Goal: Task Accomplishment & Management: Complete application form

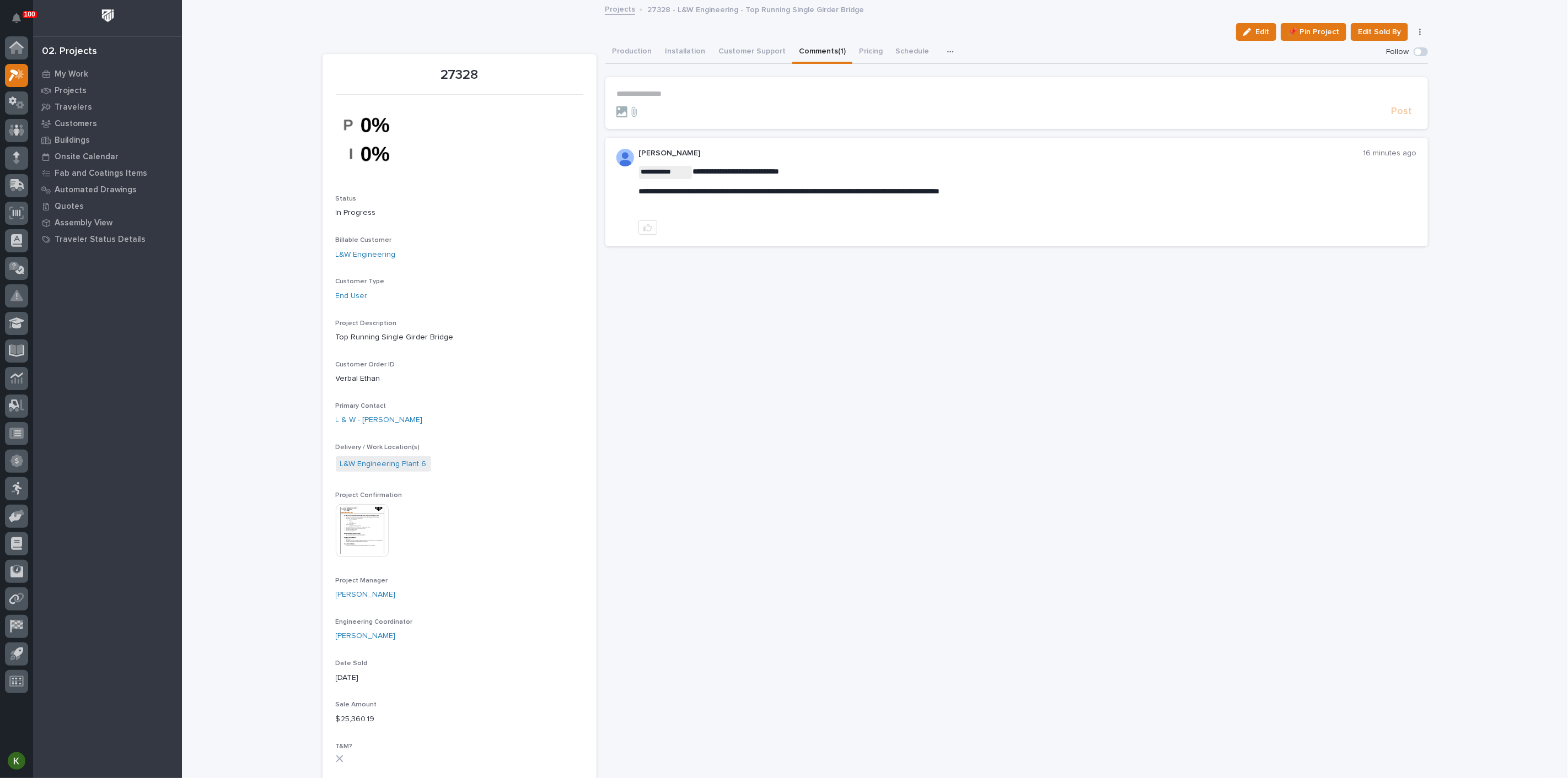
click at [645, 98] on p "**********" at bounding box center [1017, 93] width 801 height 9
click at [649, 123] on span "[PERSON_NAME]" at bounding box center [650, 126] width 62 height 8
click at [698, 103] on p "**********" at bounding box center [1017, 95] width 801 height 13
click at [1391, 123] on span "Post" at bounding box center [1401, 117] width 21 height 13
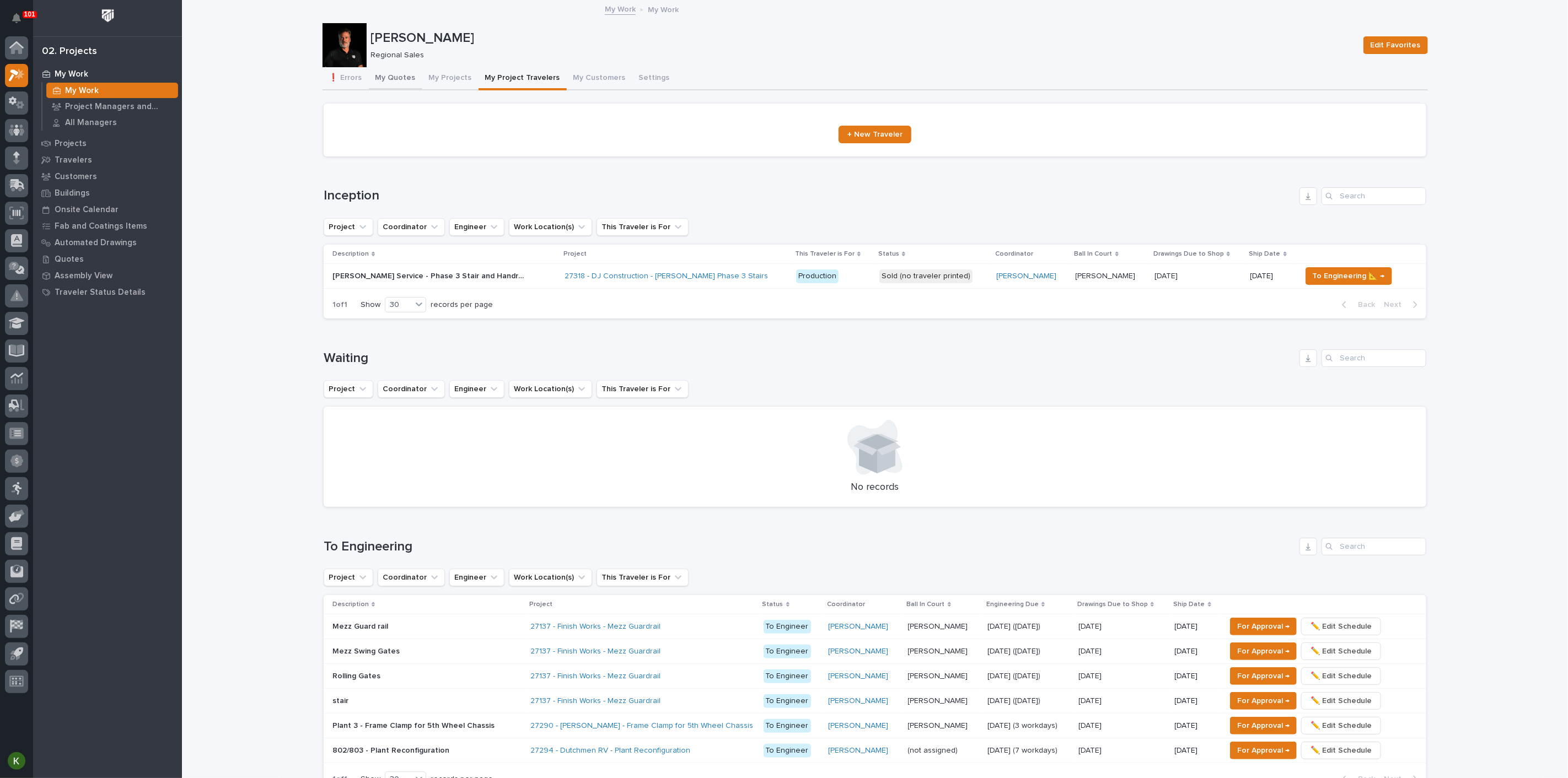
click at [396, 83] on button "My Quotes" at bounding box center [396, 79] width 53 height 23
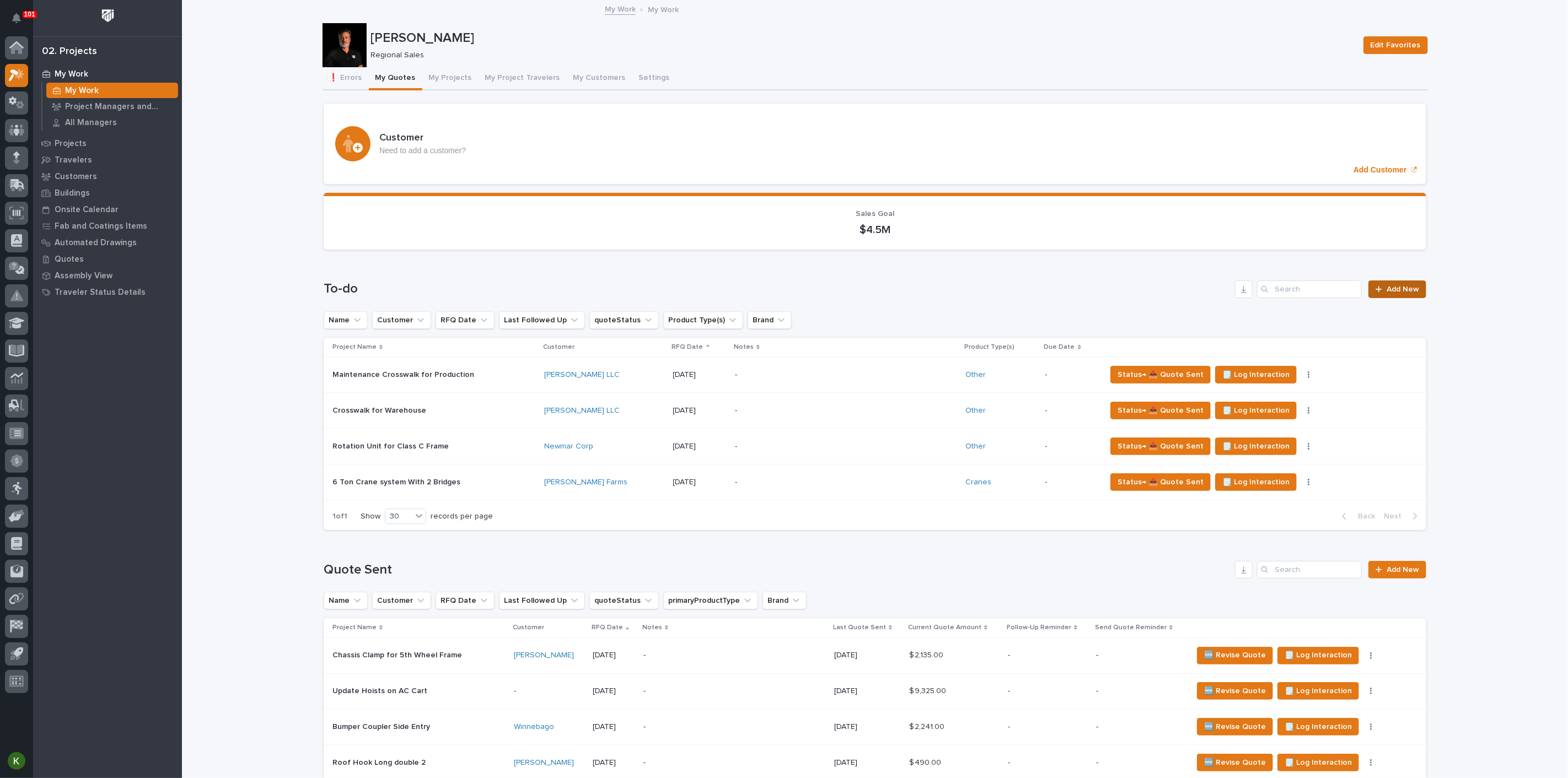
click at [1392, 298] on link "Add New" at bounding box center [1397, 289] width 58 height 18
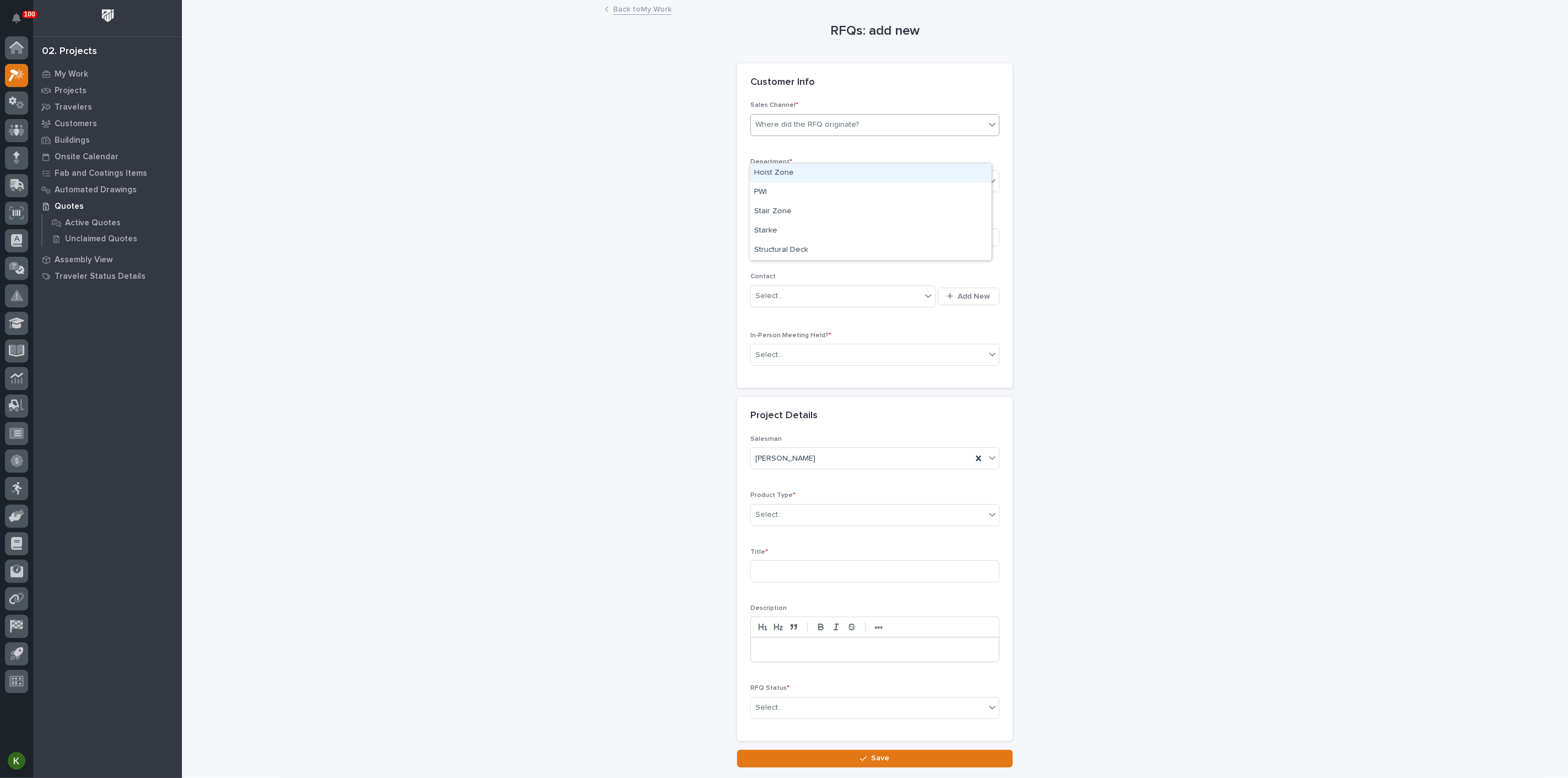
click at [795, 131] on div "Where did the RFQ originate?" at bounding box center [807, 125] width 103 height 11
click at [793, 193] on div "PWI" at bounding box center [870, 192] width 241 height 19
click at [793, 191] on div "Select..." at bounding box center [868, 181] width 234 height 18
click at [783, 254] on span "Regional Sales" at bounding box center [783, 256] width 58 height 12
click at [771, 243] on div "Be sure to avoid duplicating customers" at bounding box center [824, 238] width 138 height 11
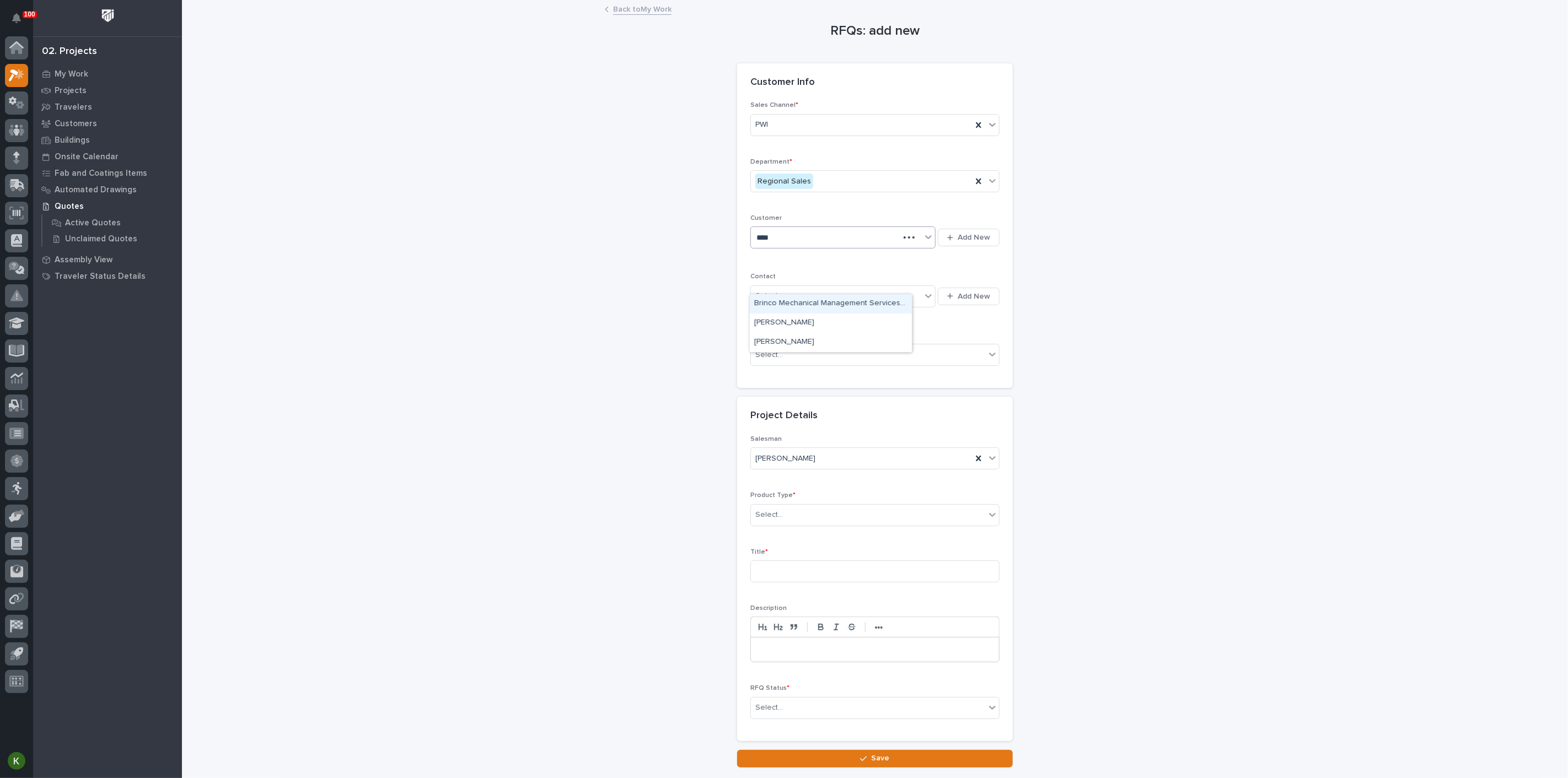
type input "*****"
click at [771, 298] on div "Brinkley RV" at bounding box center [831, 304] width 162 height 19
click at [785, 301] on input "text" at bounding box center [785, 296] width 1 height 9
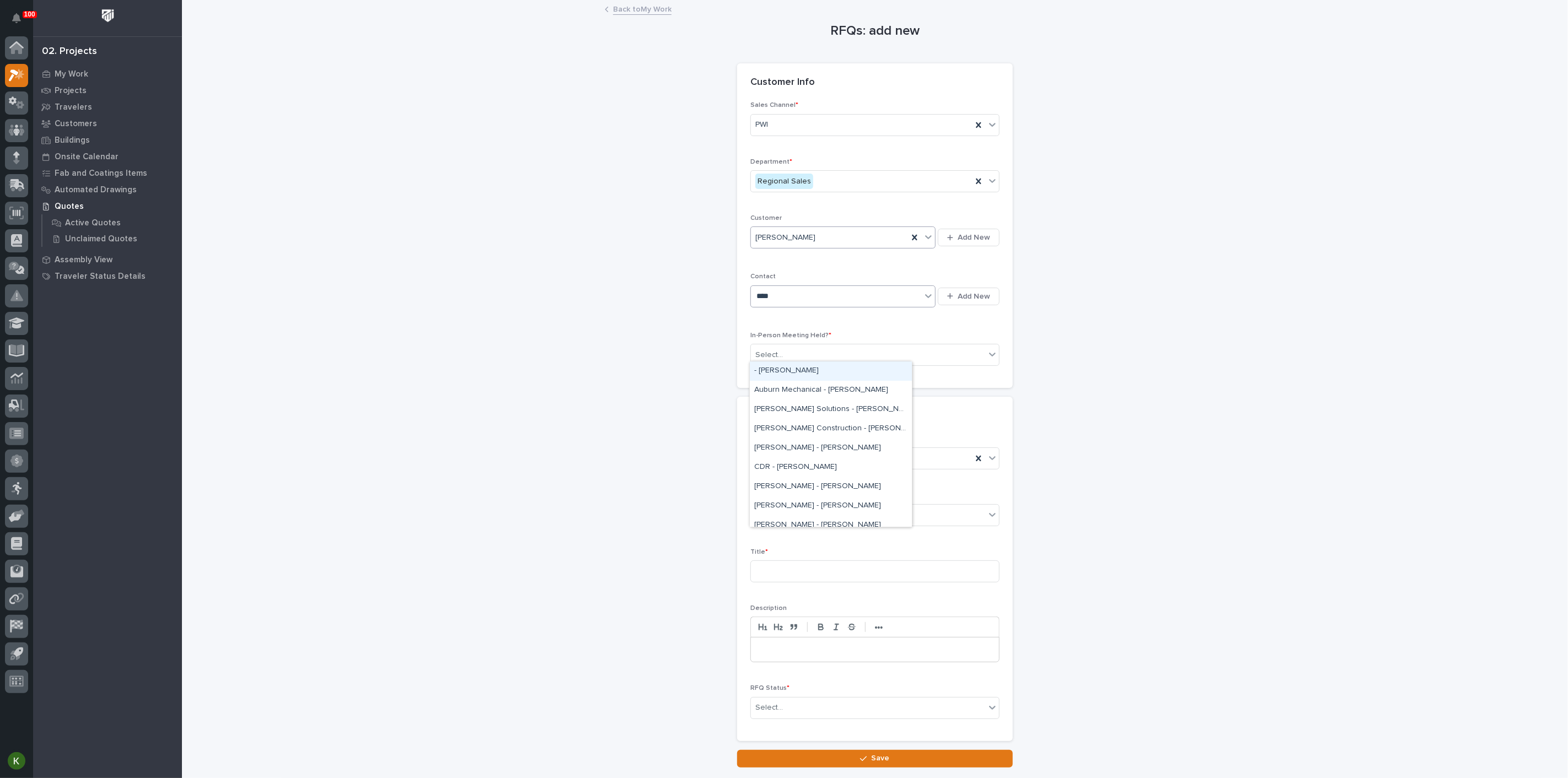
type input "*****"
click at [790, 405] on div "Brinkley - Shawn Swinehart" at bounding box center [831, 410] width 162 height 19
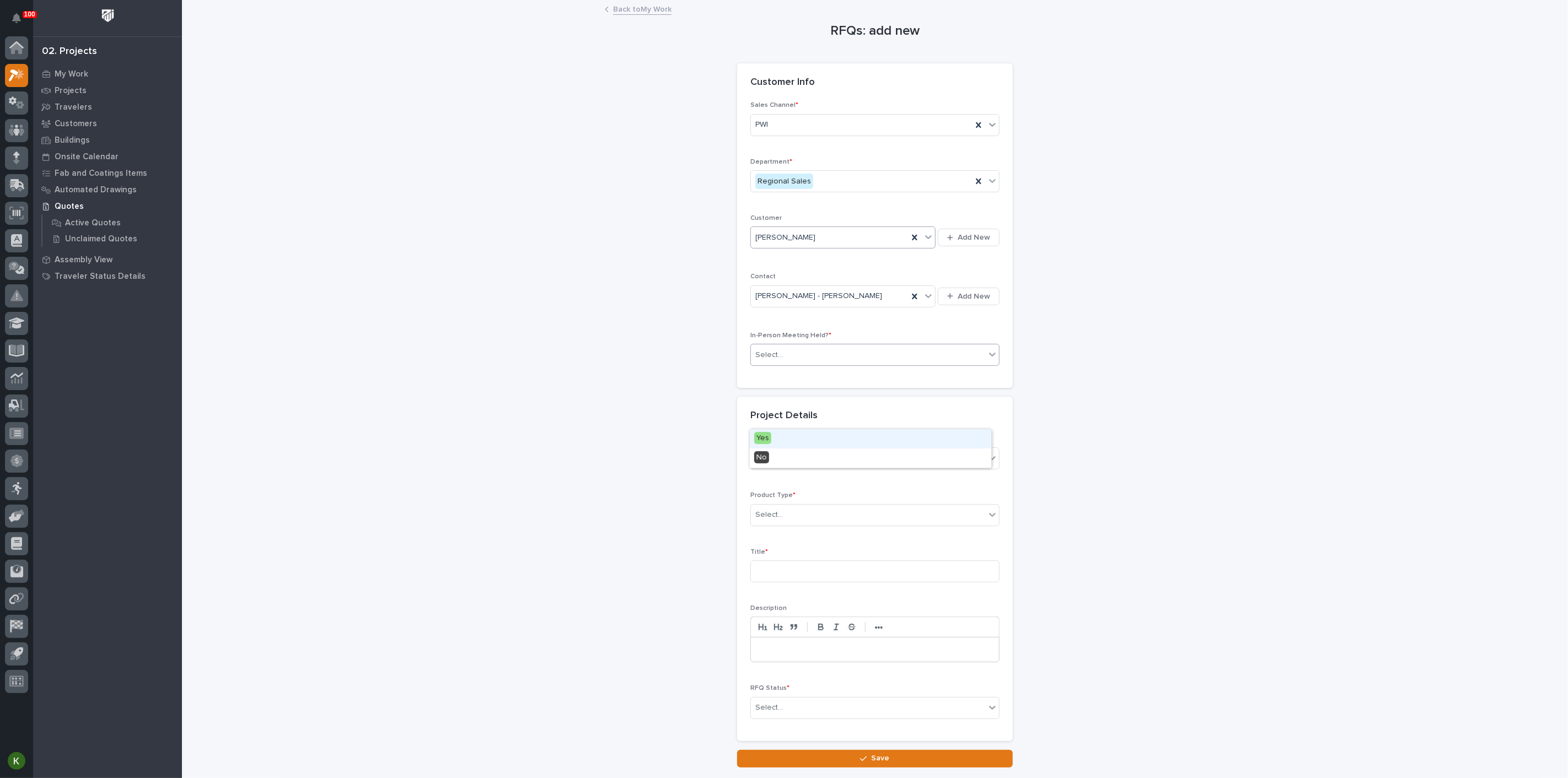
click at [803, 365] on div "Select..." at bounding box center [868, 355] width 234 height 18
click at [794, 443] on div "Yes" at bounding box center [870, 439] width 241 height 19
click at [780, 521] on div "Select..." at bounding box center [769, 515] width 27 height 11
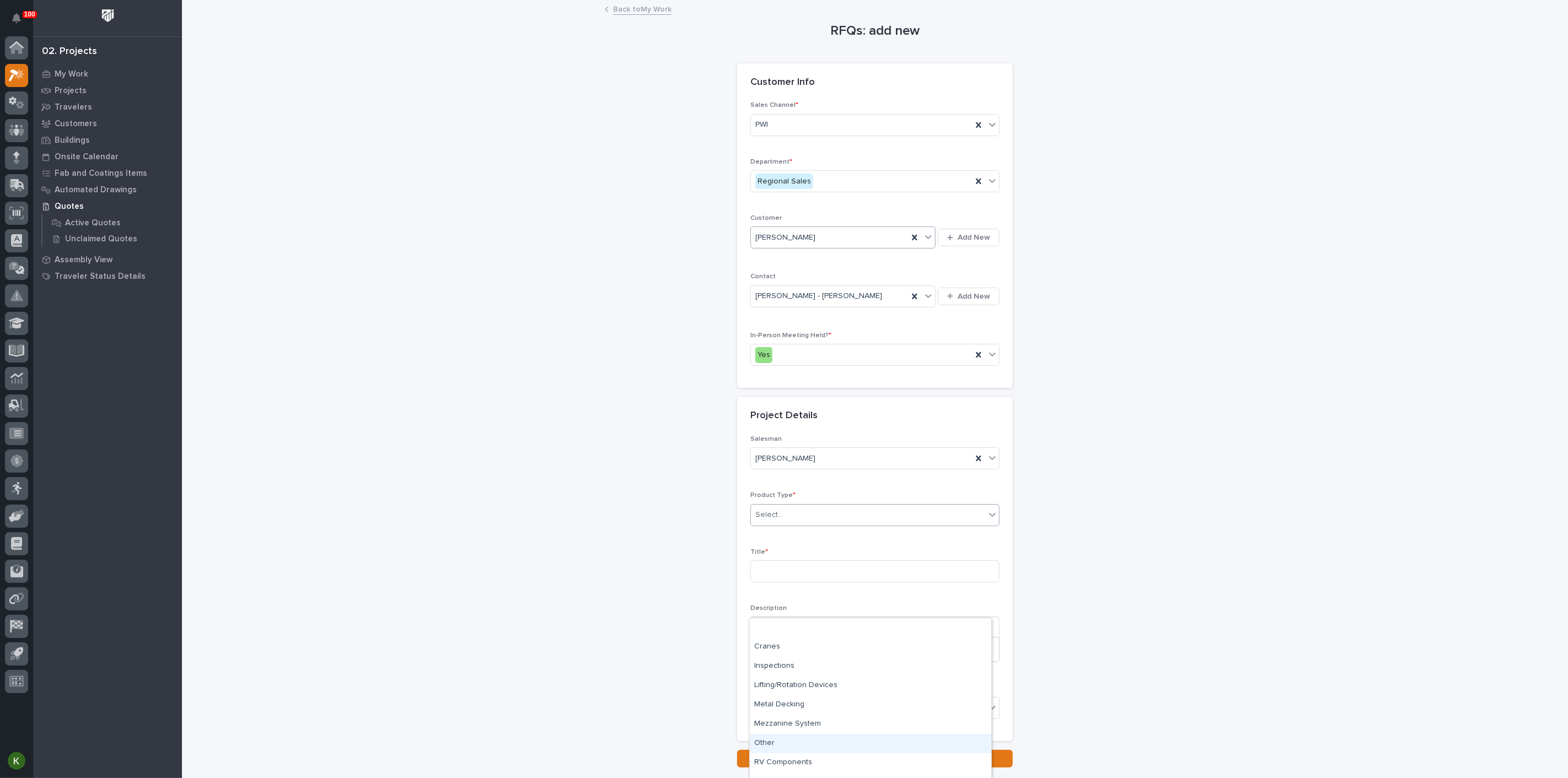
scroll to position [52, 0]
click at [840, 716] on div "RV Components" at bounding box center [870, 711] width 241 height 19
click at [795, 583] on input at bounding box center [874, 571] width 249 height 22
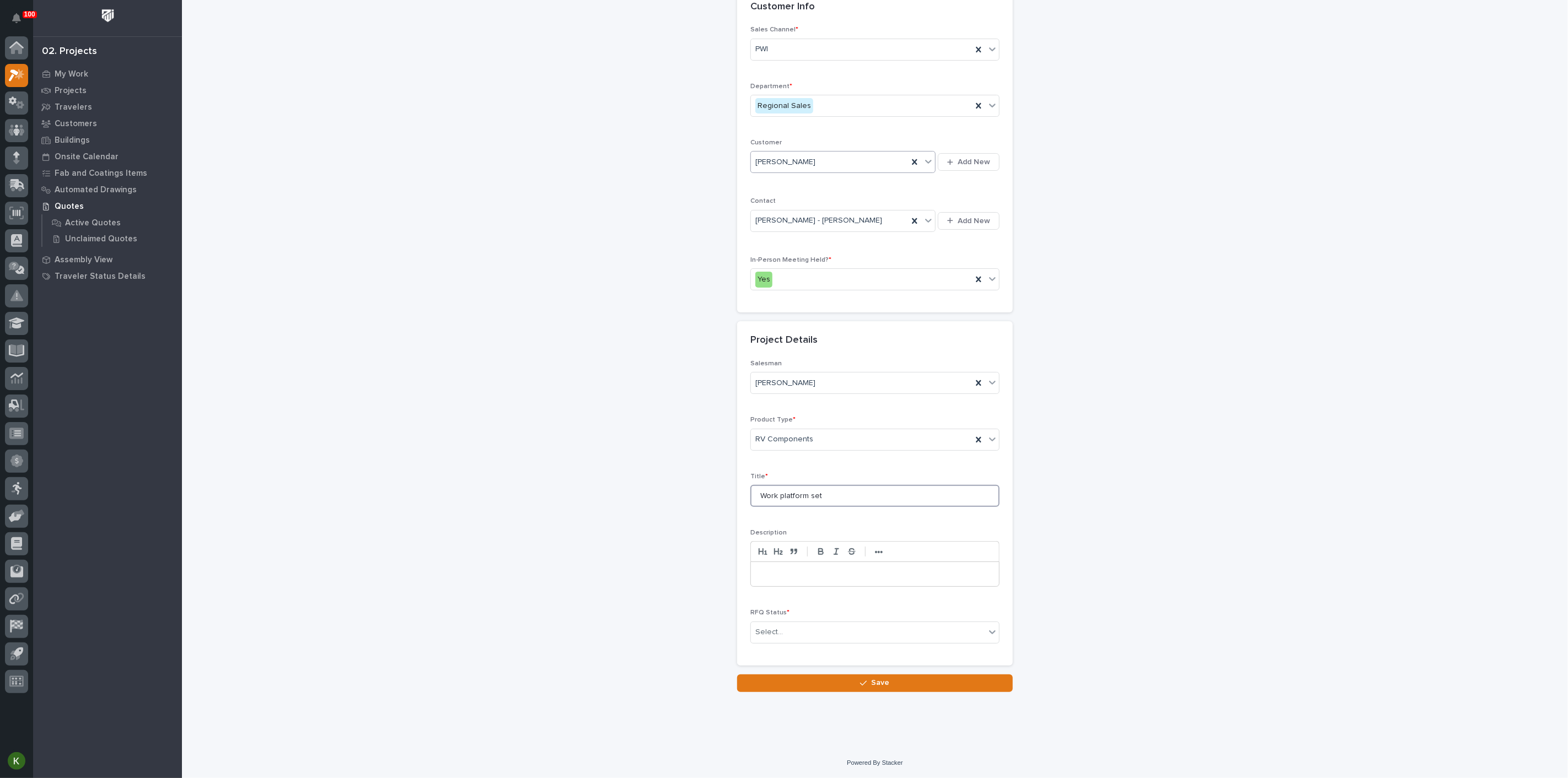
scroll to position [184, 0]
click at [822, 642] on div "Select..." at bounding box center [868, 632] width 234 height 18
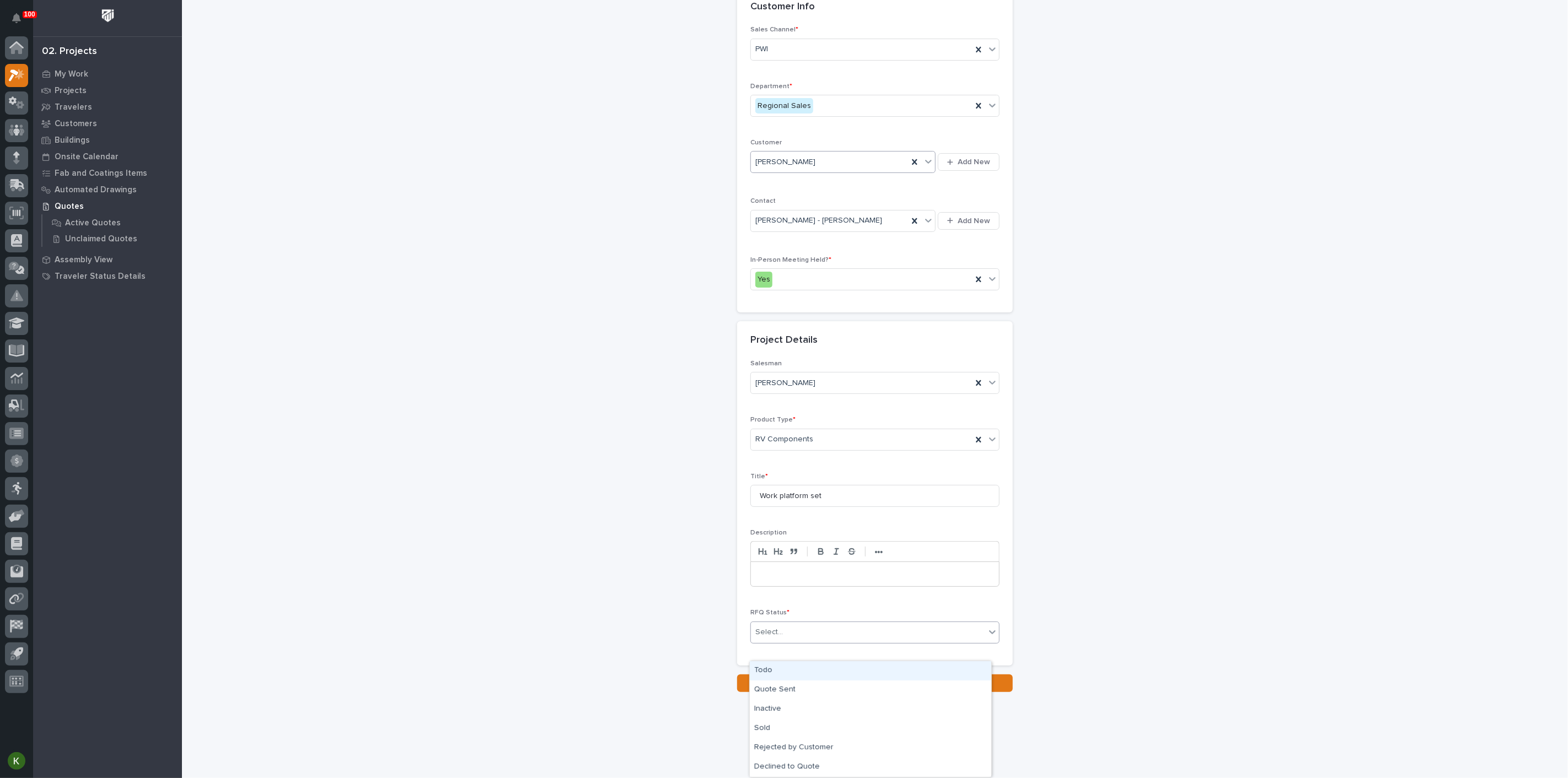
click at [818, 675] on div "Todo" at bounding box center [870, 671] width 241 height 19
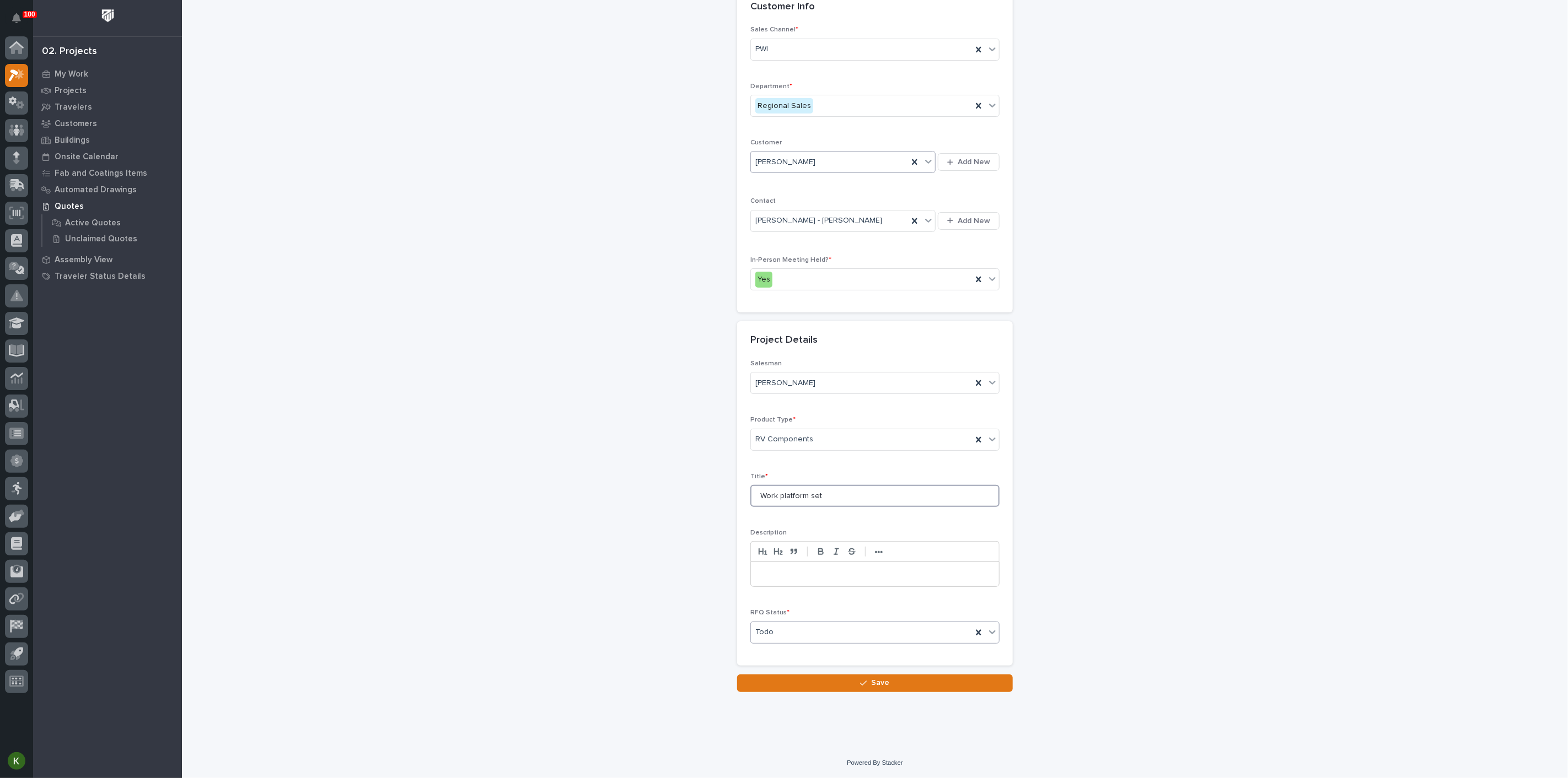
click at [856, 486] on input "Work platform set" at bounding box center [874, 496] width 249 height 22
type input "Work platform set Hackberry"
click at [847, 693] on button "Save" at bounding box center [875, 683] width 276 height 18
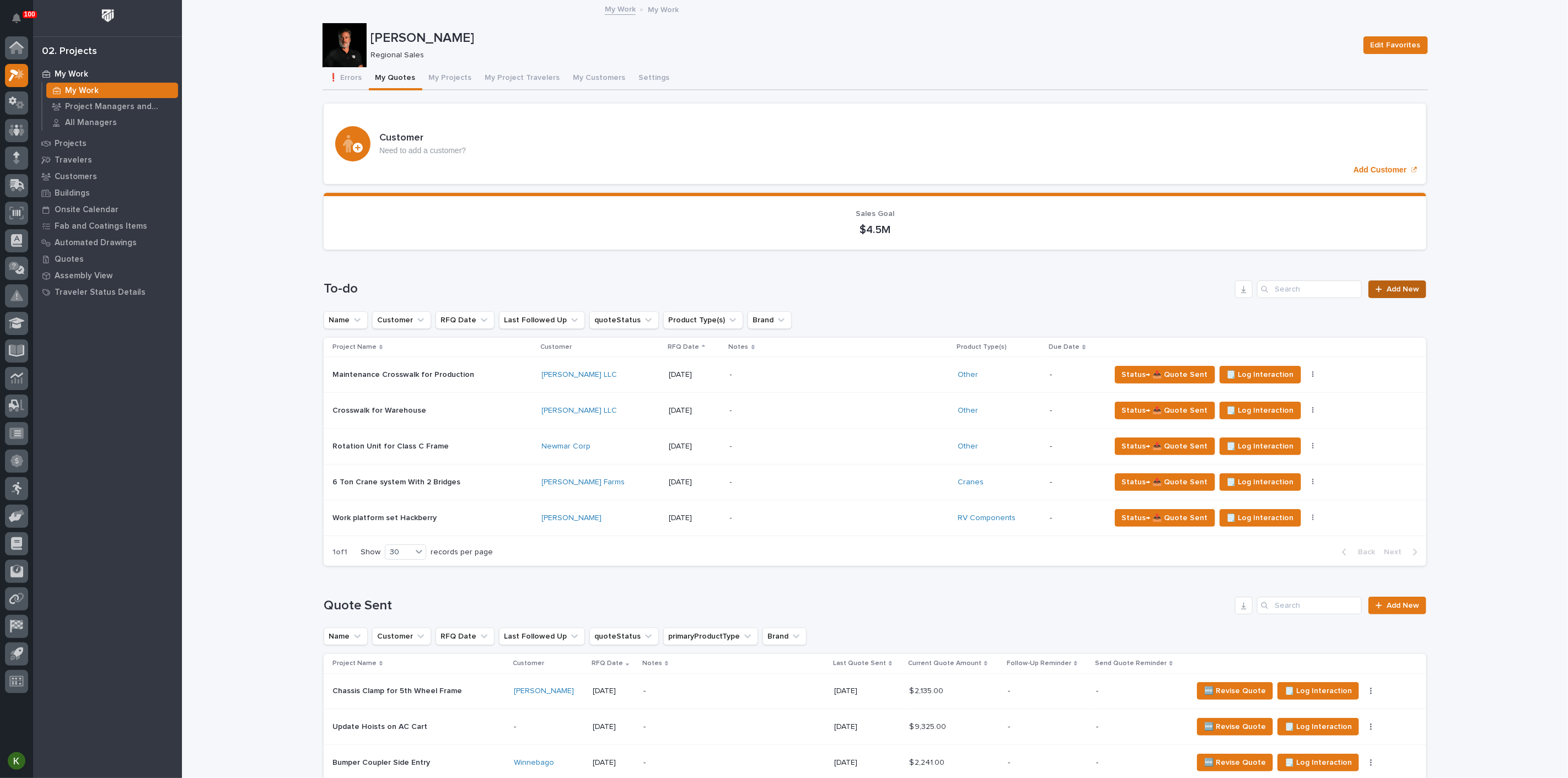
click at [1386, 294] on span "Add New" at bounding box center [1402, 289] width 32 height 8
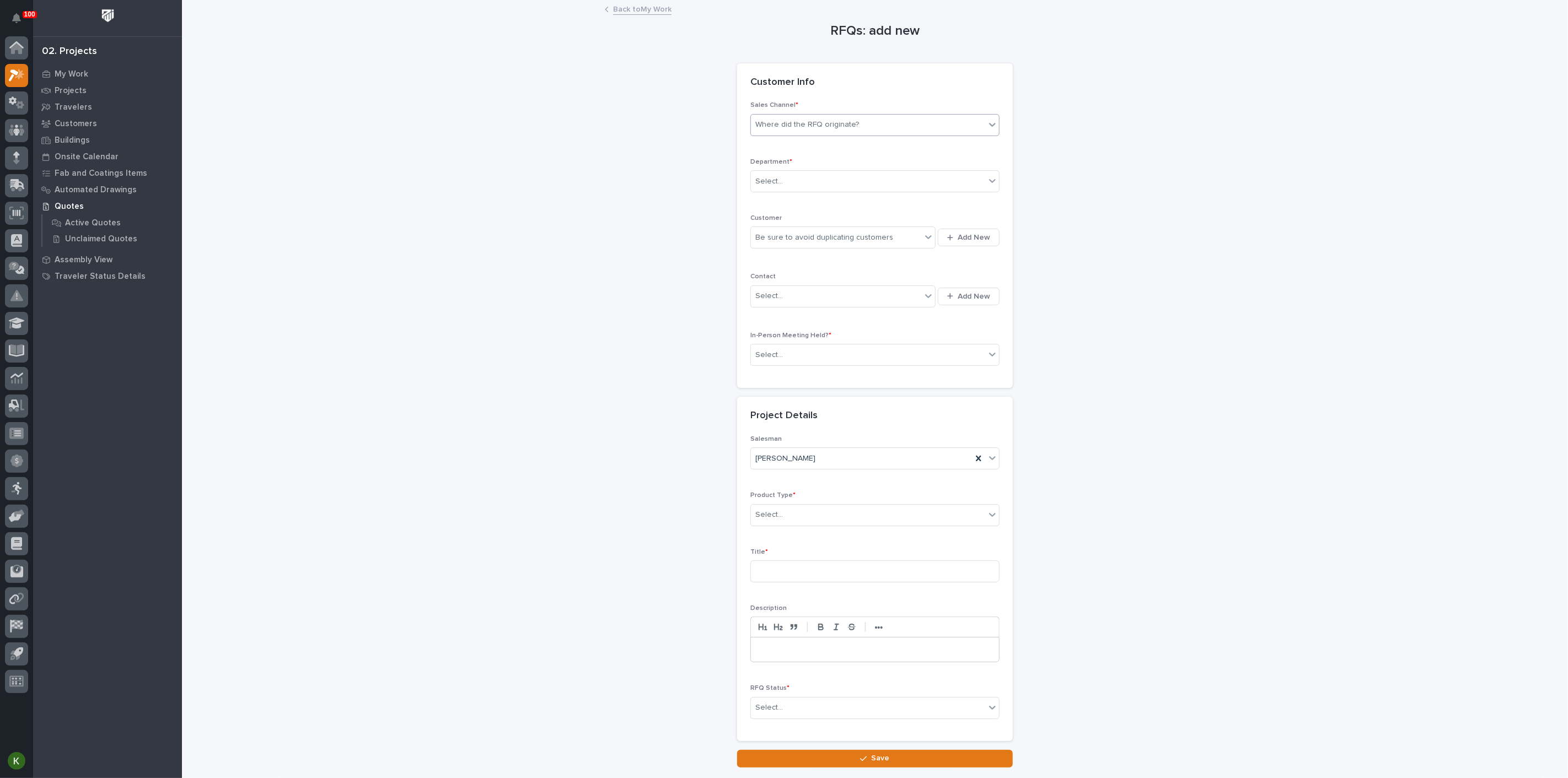
click at [795, 131] on div "Where did the RFQ originate?" at bounding box center [807, 125] width 103 height 11
click at [790, 188] on div "PWI" at bounding box center [870, 192] width 241 height 19
click at [801, 191] on div "Select..." at bounding box center [868, 181] width 234 height 18
click at [793, 258] on span "Regional Sales" at bounding box center [783, 256] width 58 height 12
click at [778, 247] on div "Be sure to avoid duplicating customers" at bounding box center [836, 238] width 170 height 18
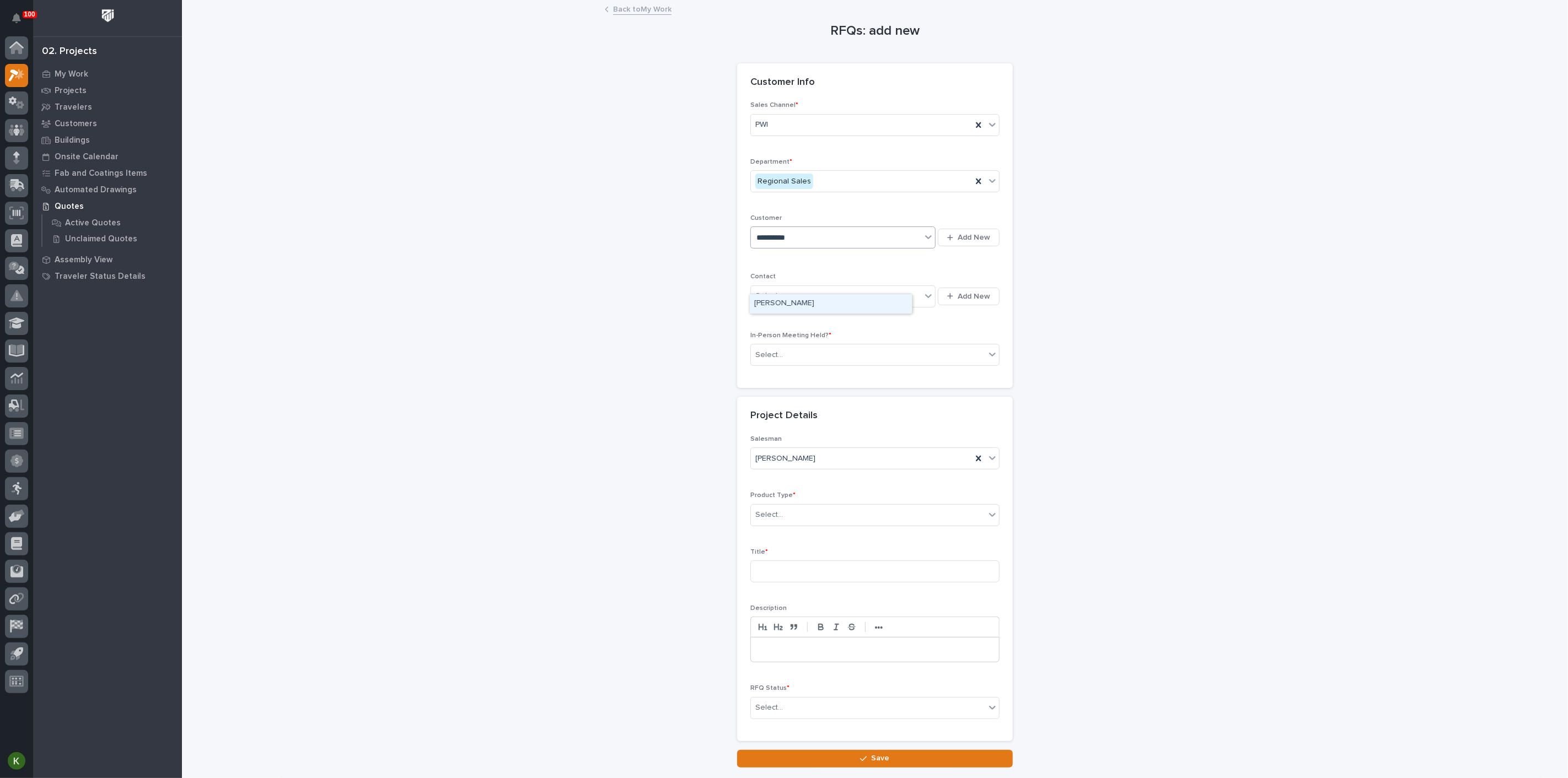
type input "**********"
click at [791, 310] on div "Brinkley RV" at bounding box center [831, 304] width 162 height 19
click at [794, 305] on div "Select..." at bounding box center [836, 296] width 170 height 18
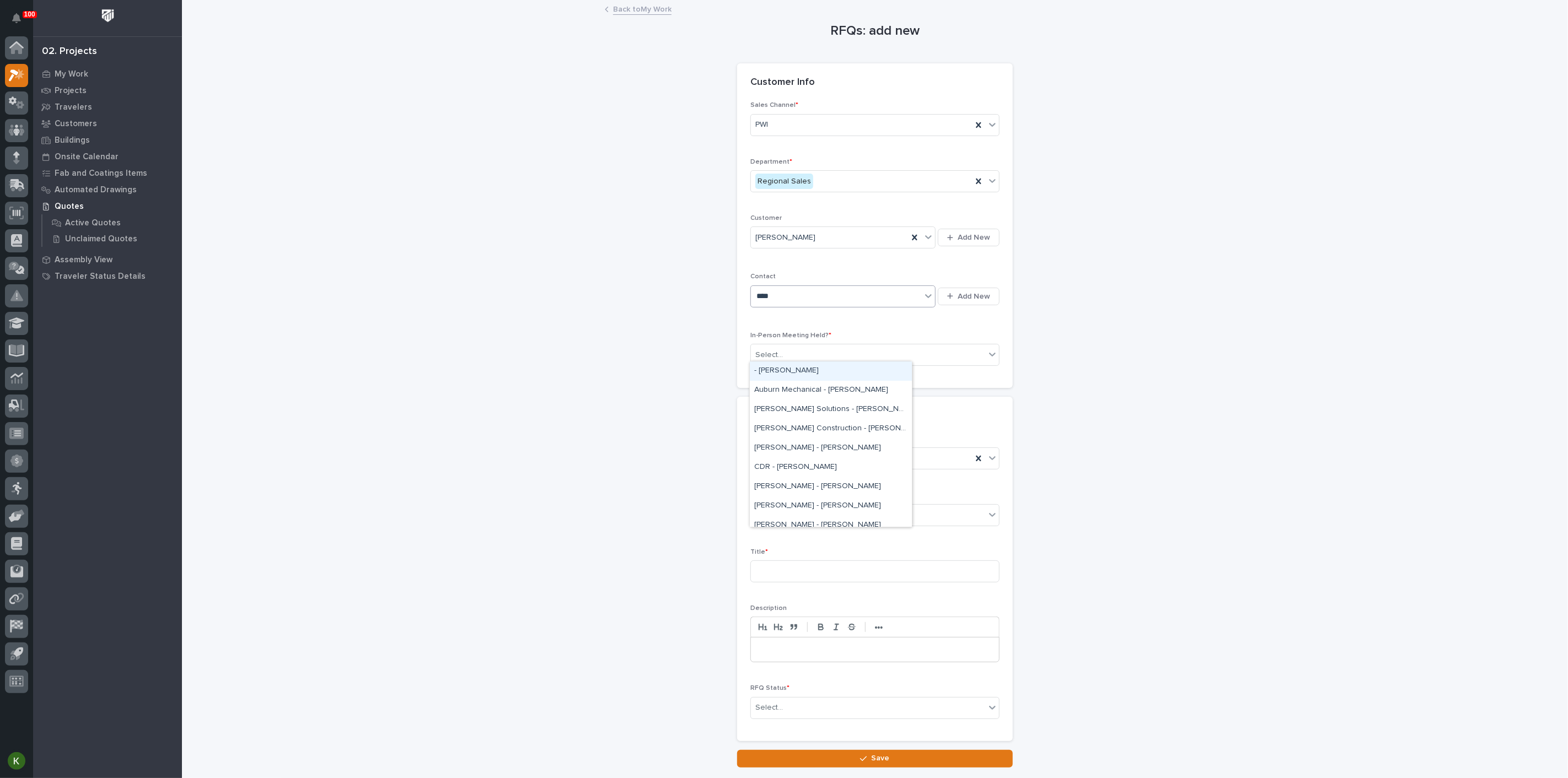
type input "*****"
click at [802, 413] on div "Brinkley - Shawn Swinehart" at bounding box center [831, 410] width 162 height 19
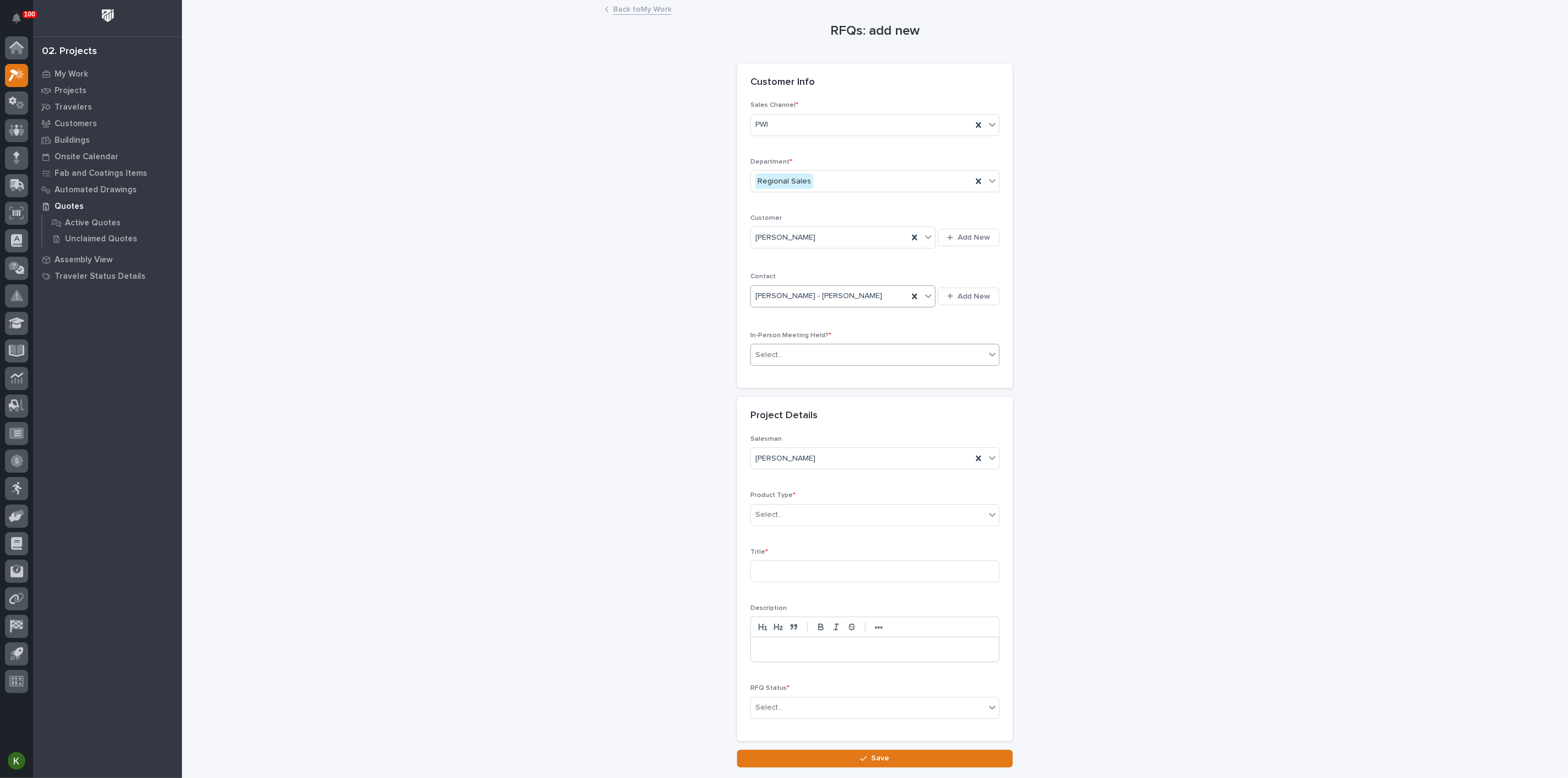
click at [801, 365] on div "Select..." at bounding box center [868, 355] width 234 height 18
click at [797, 439] on div "Yes" at bounding box center [870, 439] width 241 height 19
click at [790, 524] on div "Select..." at bounding box center [868, 515] width 234 height 18
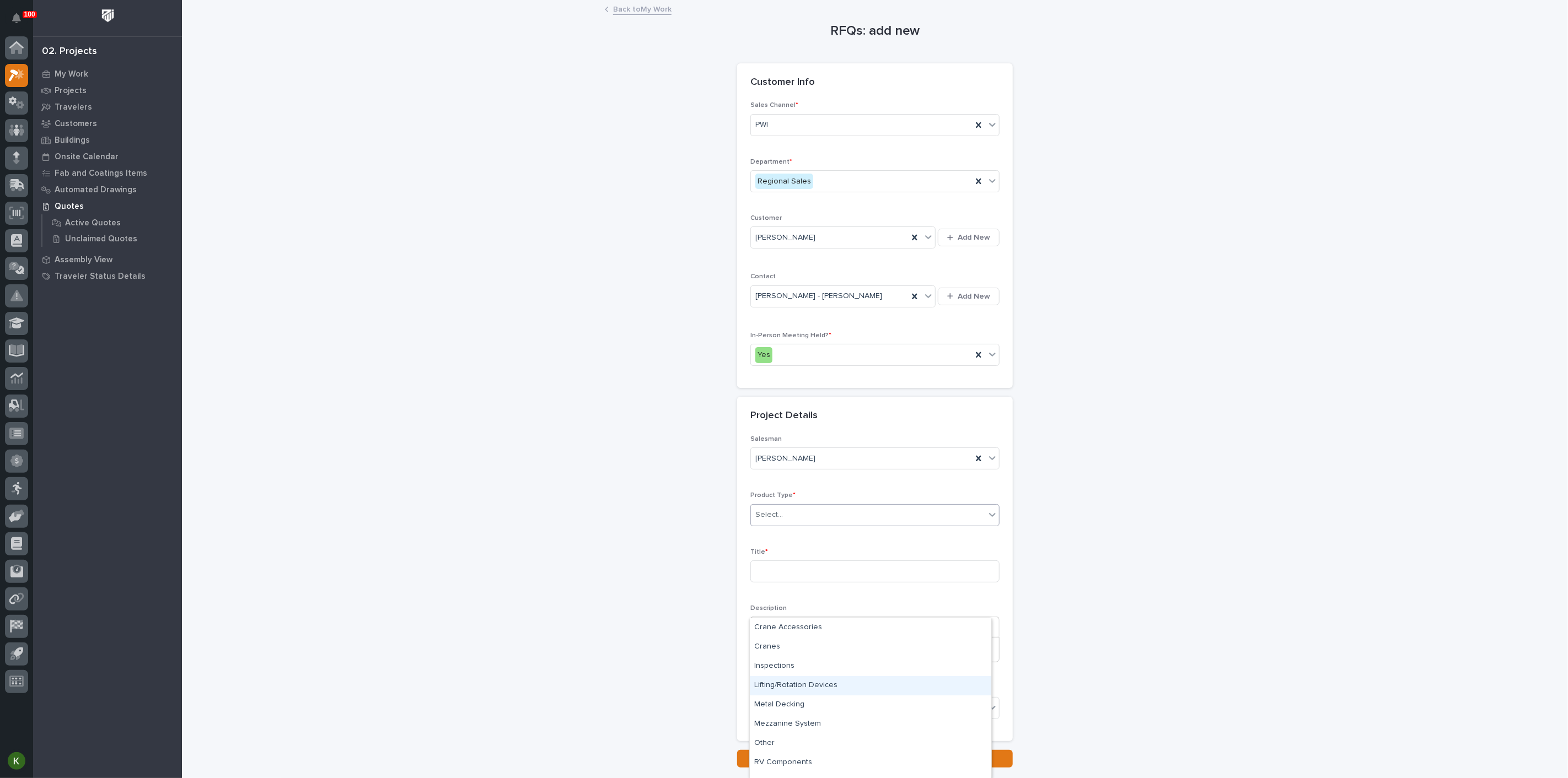
click at [806, 684] on div "Lifting/Rotation Devices" at bounding box center [870, 685] width 241 height 19
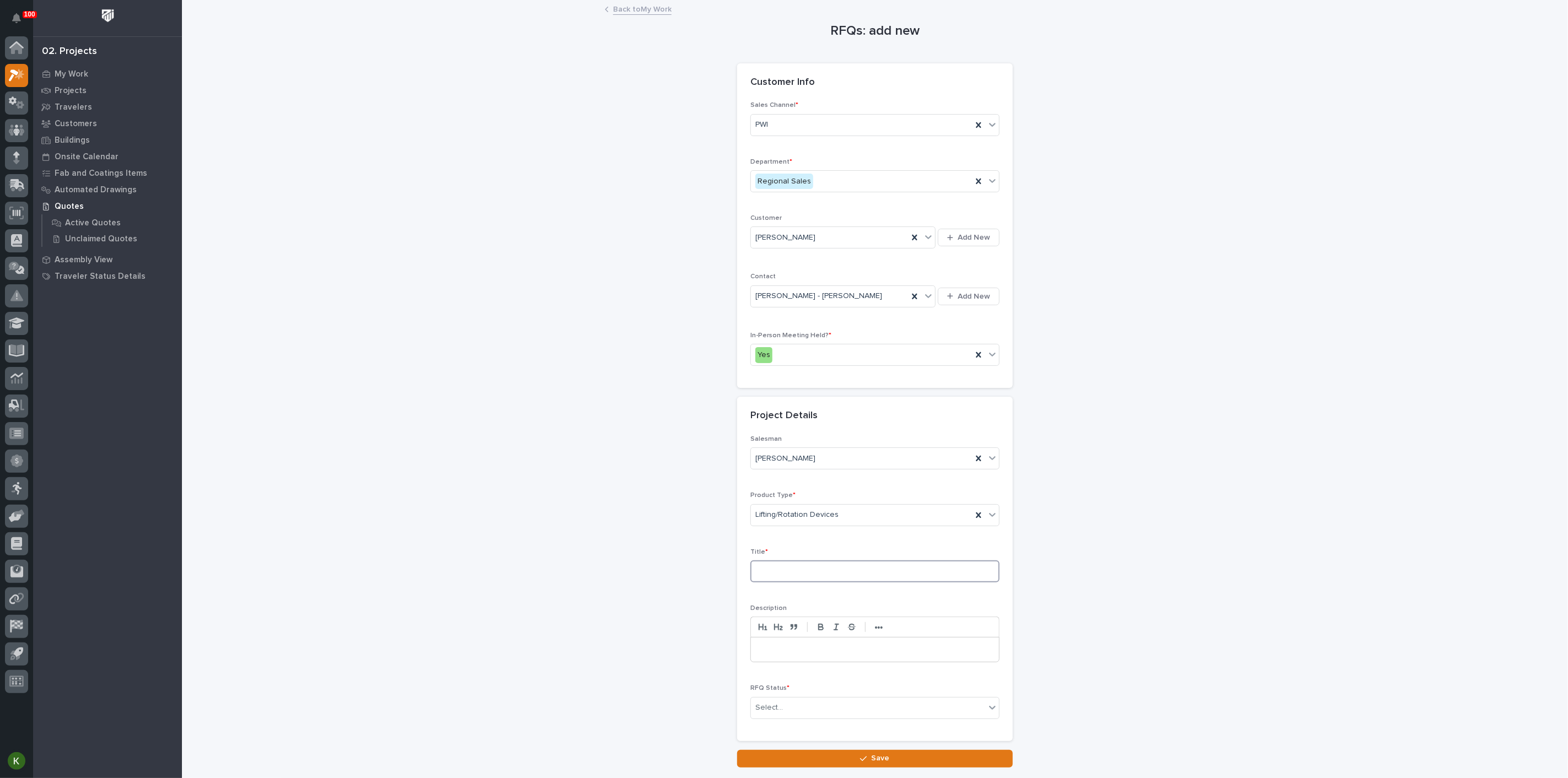
click at [801, 583] on input at bounding box center [874, 571] width 249 height 22
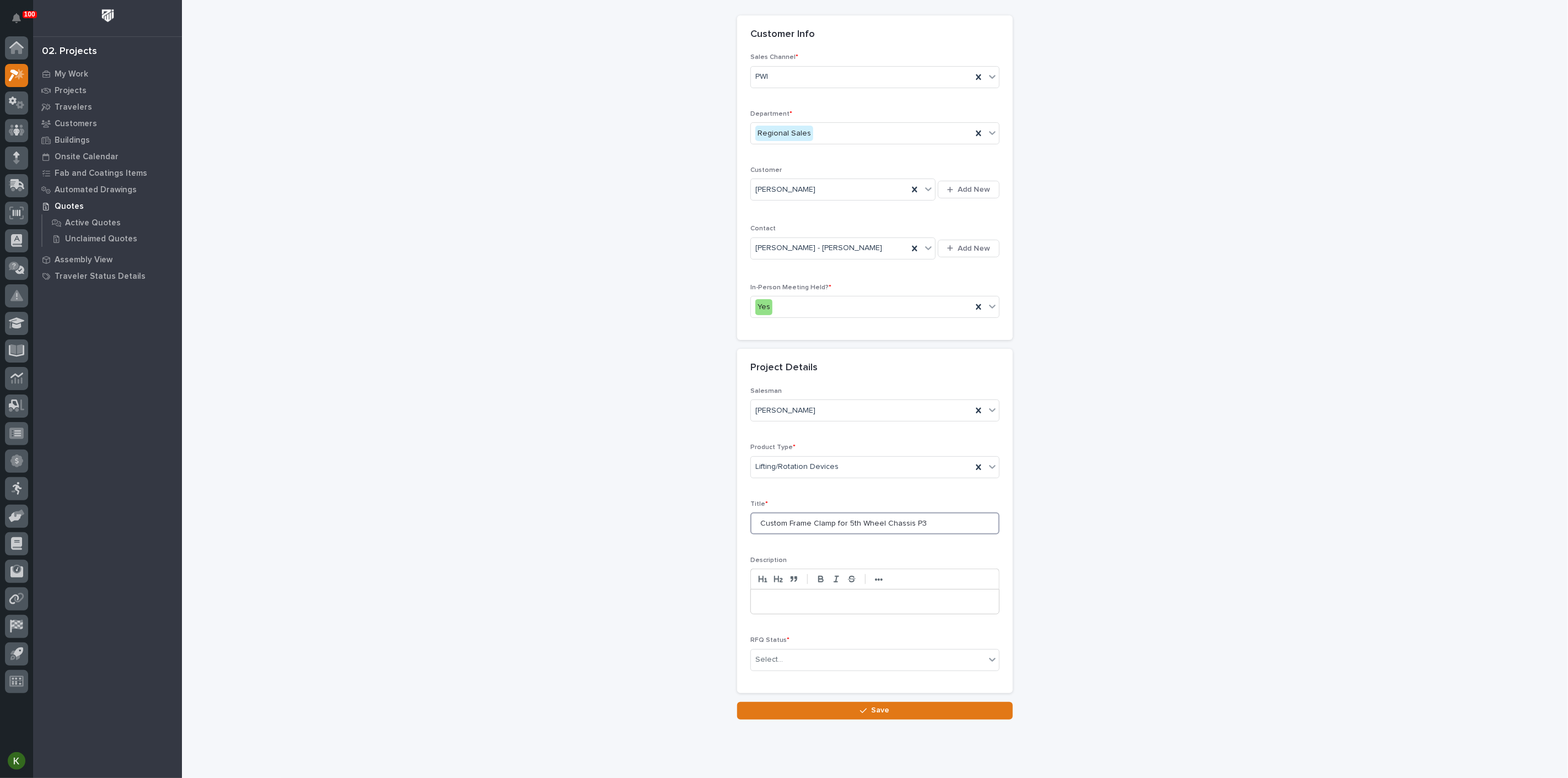
scroll to position [122, 0]
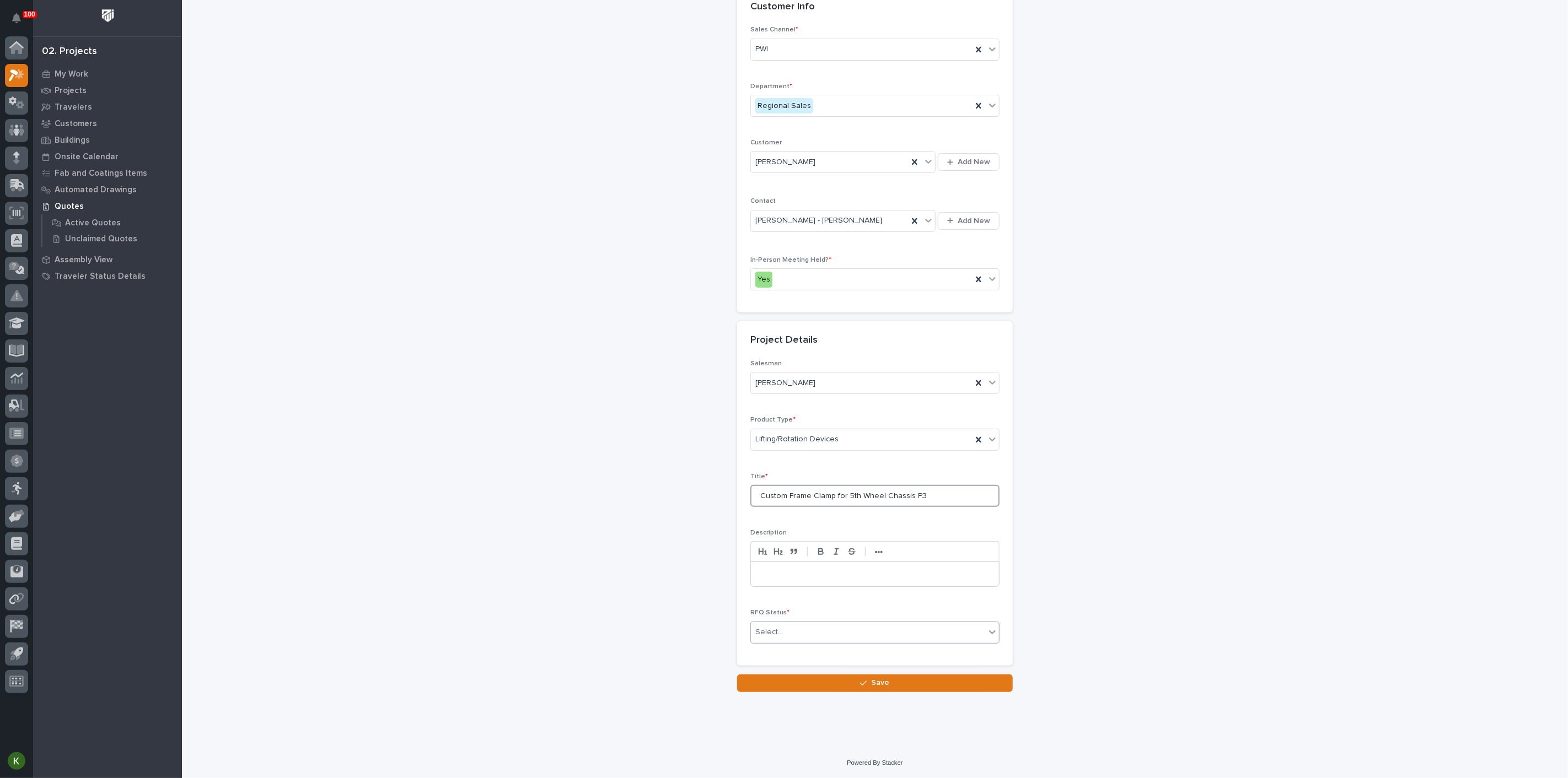
type input "Custom Frame Clamp for 5th Wheel Chassis P3"
click at [790, 642] on div "Select..." at bounding box center [868, 632] width 234 height 18
click at [803, 693] on button "Save" at bounding box center [875, 683] width 276 height 18
